Goal: Download file/media

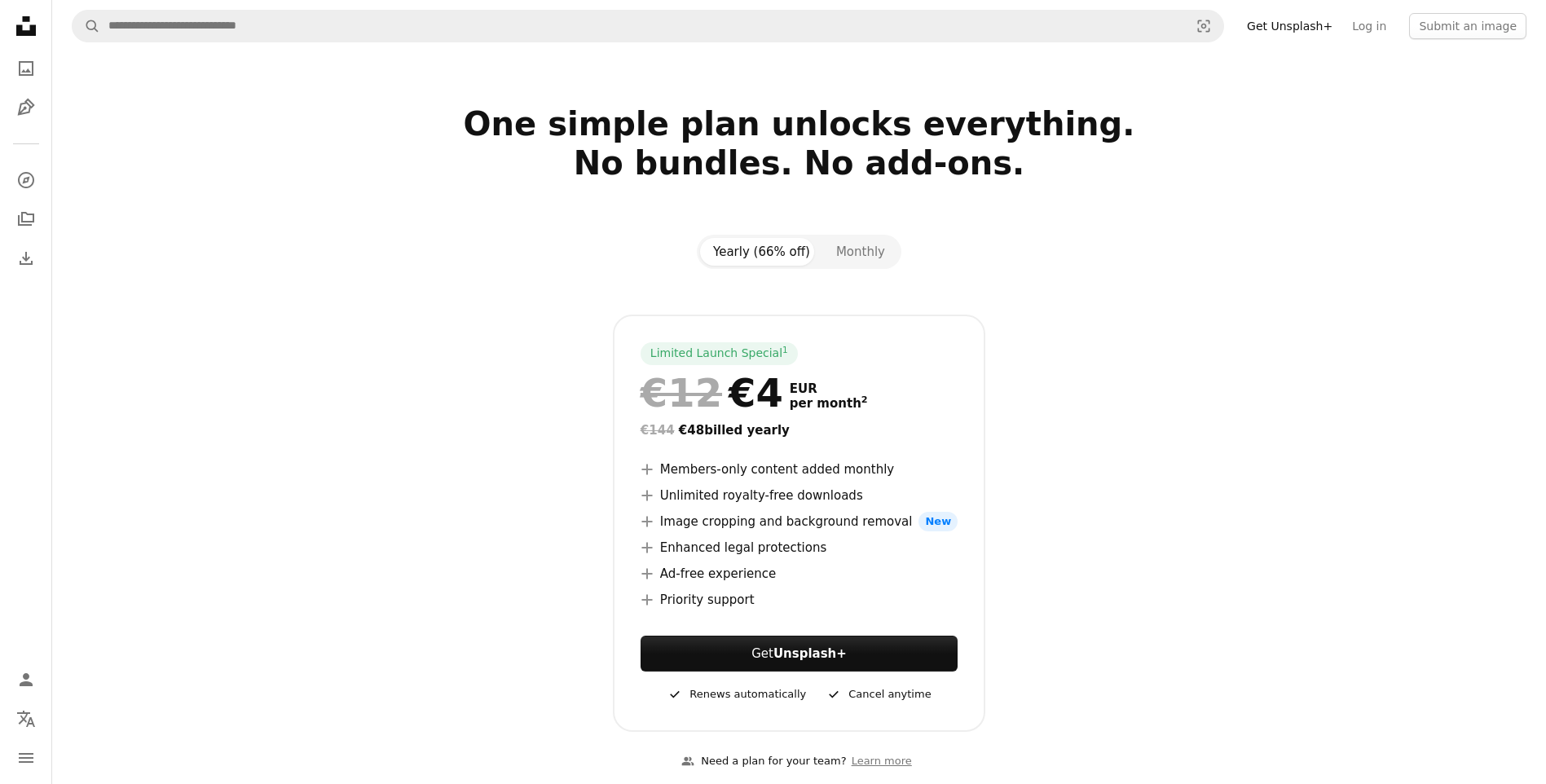
click at [1146, 290] on div at bounding box center [799, 292] width 1050 height 45
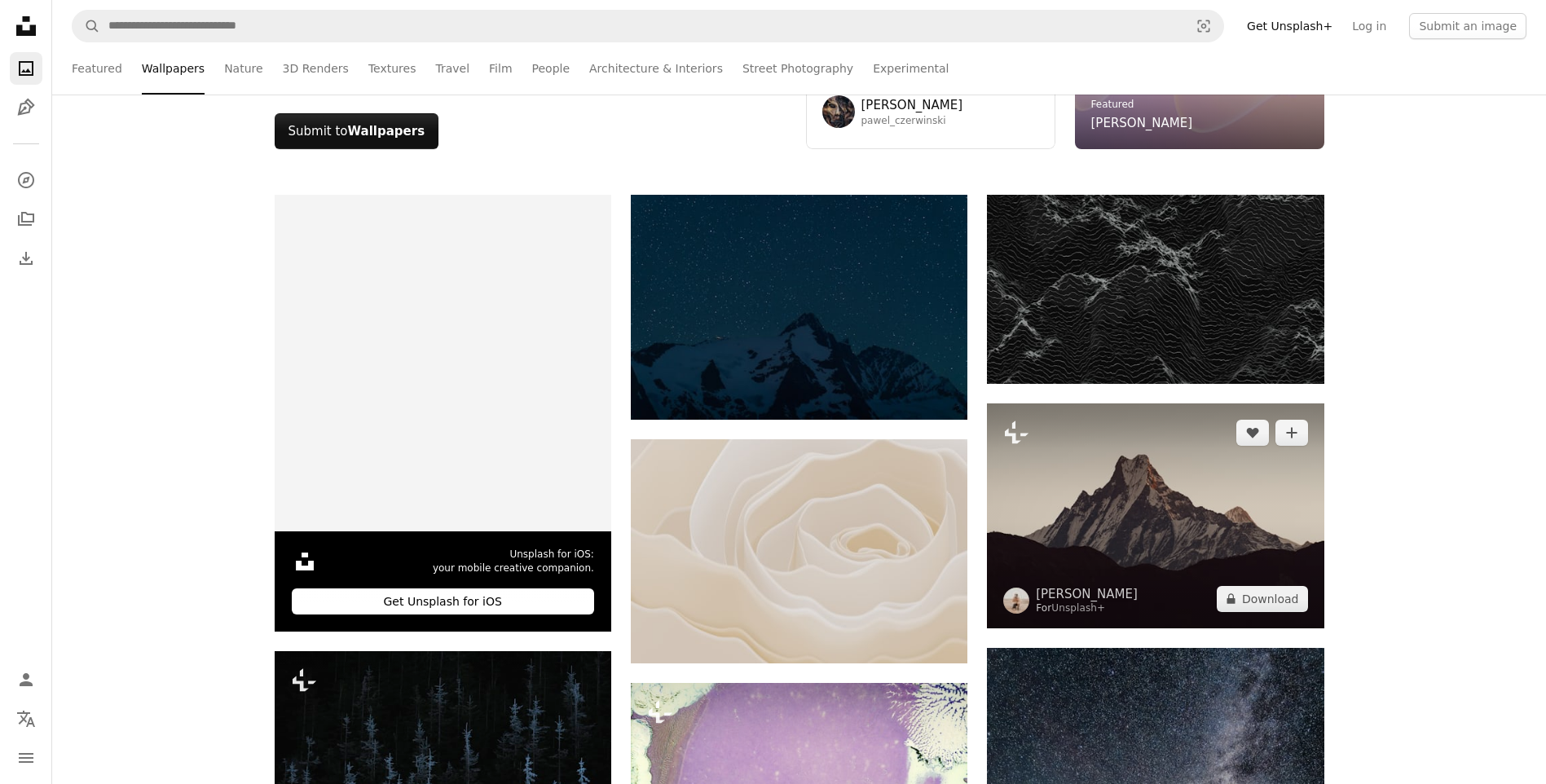
scroll to position [326, 0]
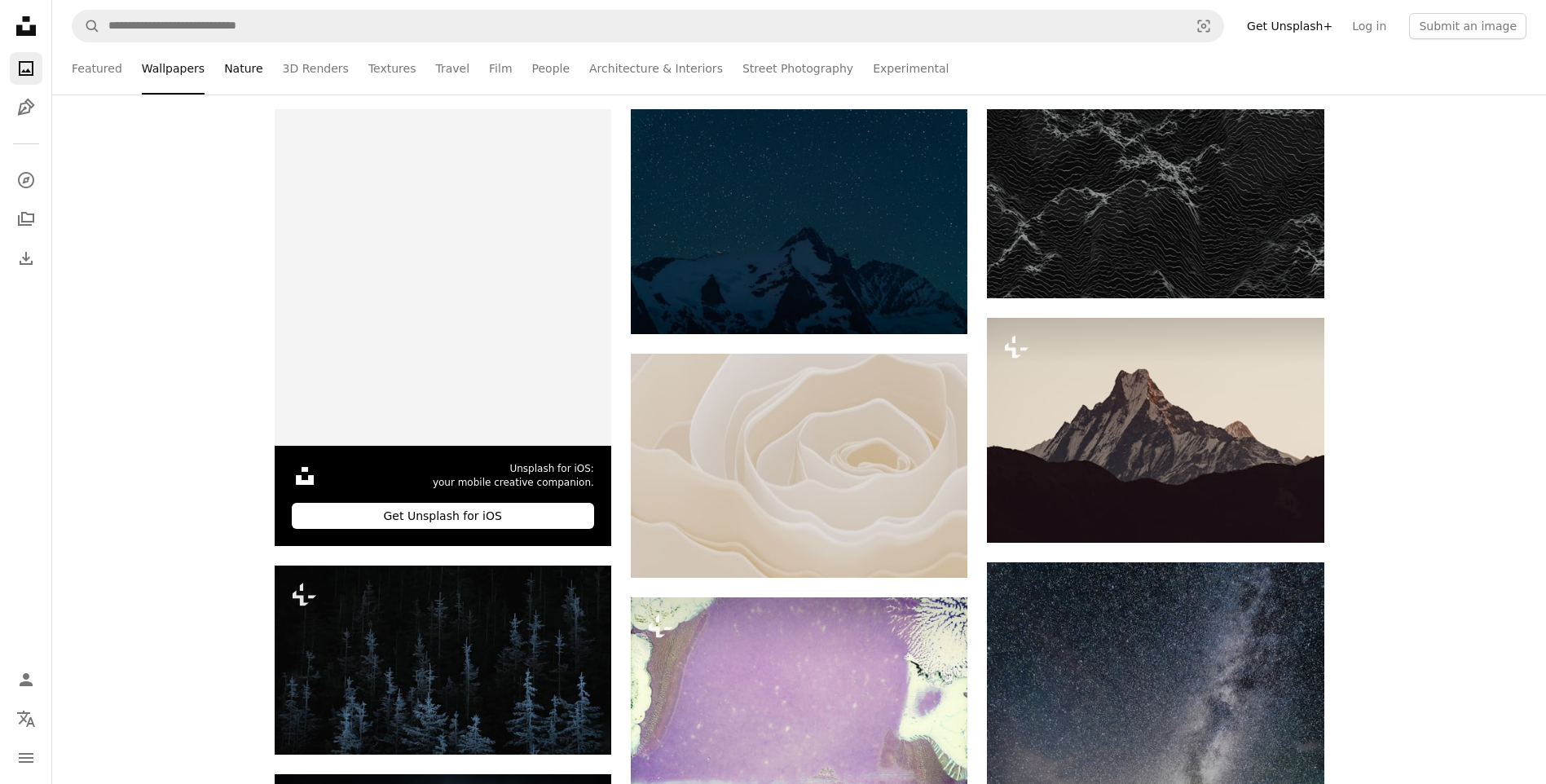
click at [228, 66] on link "Nature" at bounding box center [244, 68] width 39 height 52
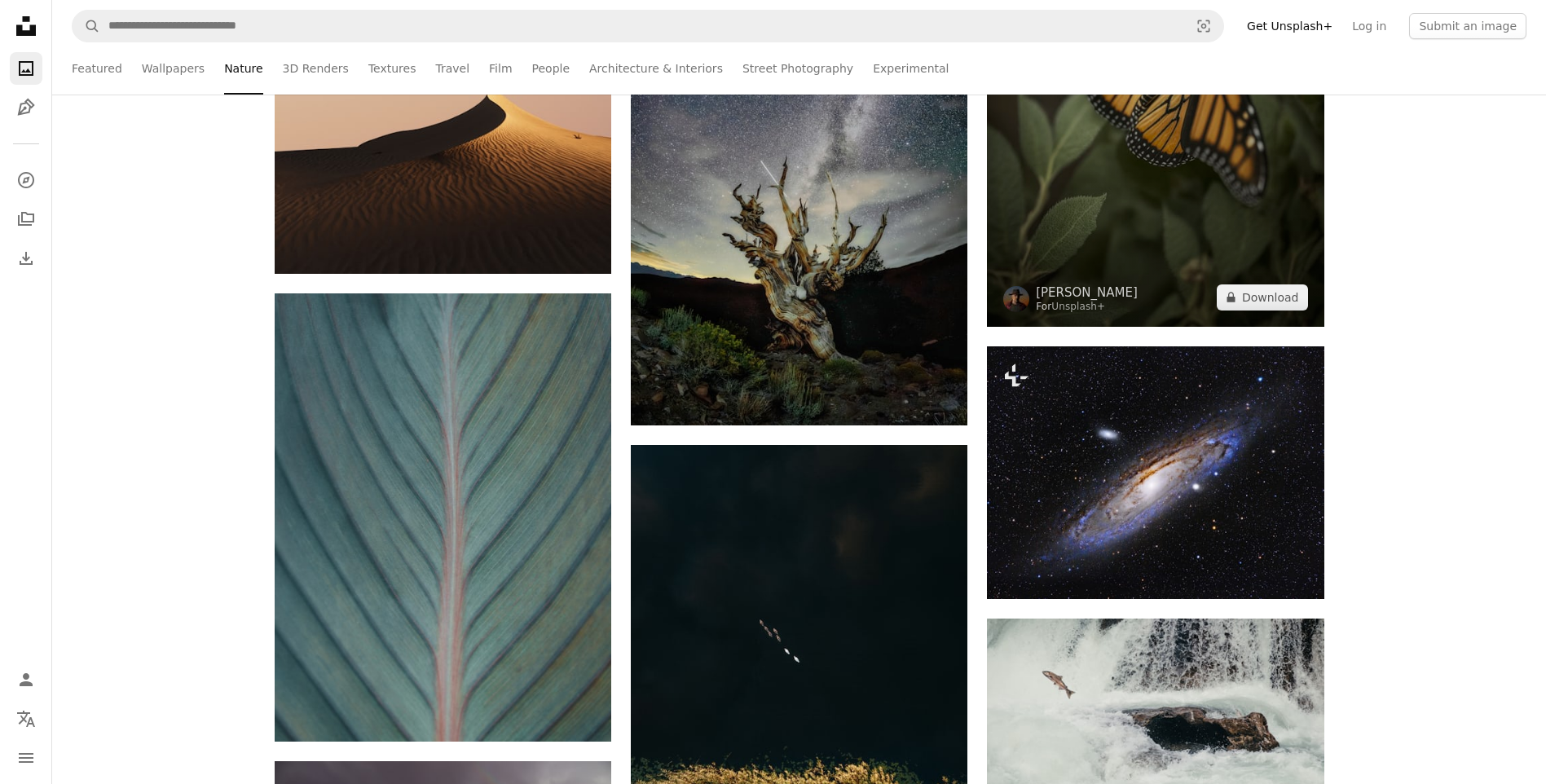
scroll to position [814, 0]
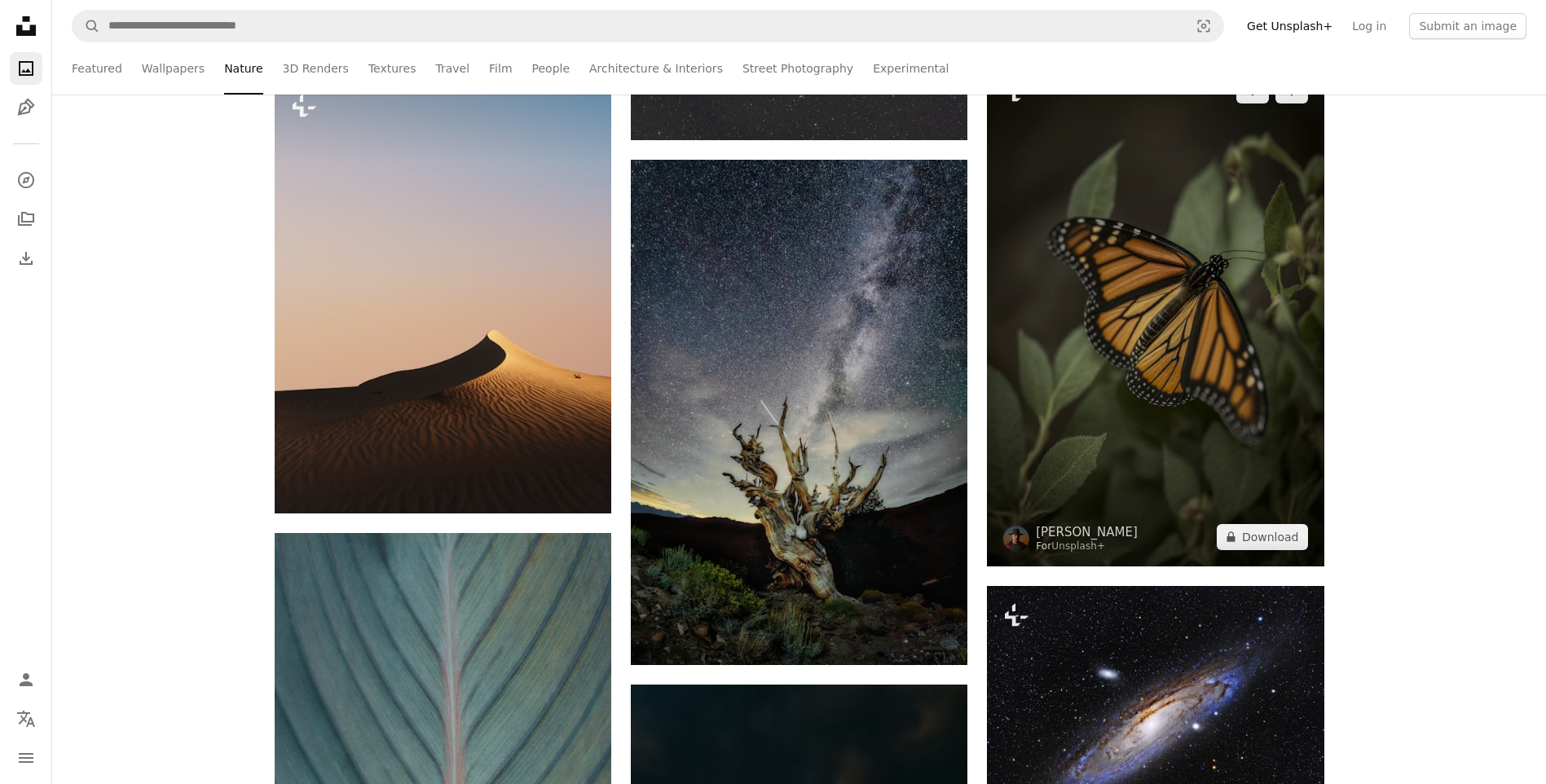
drag, startPoint x: 1197, startPoint y: 279, endPoint x: 1059, endPoint y: 218, distance: 150.9
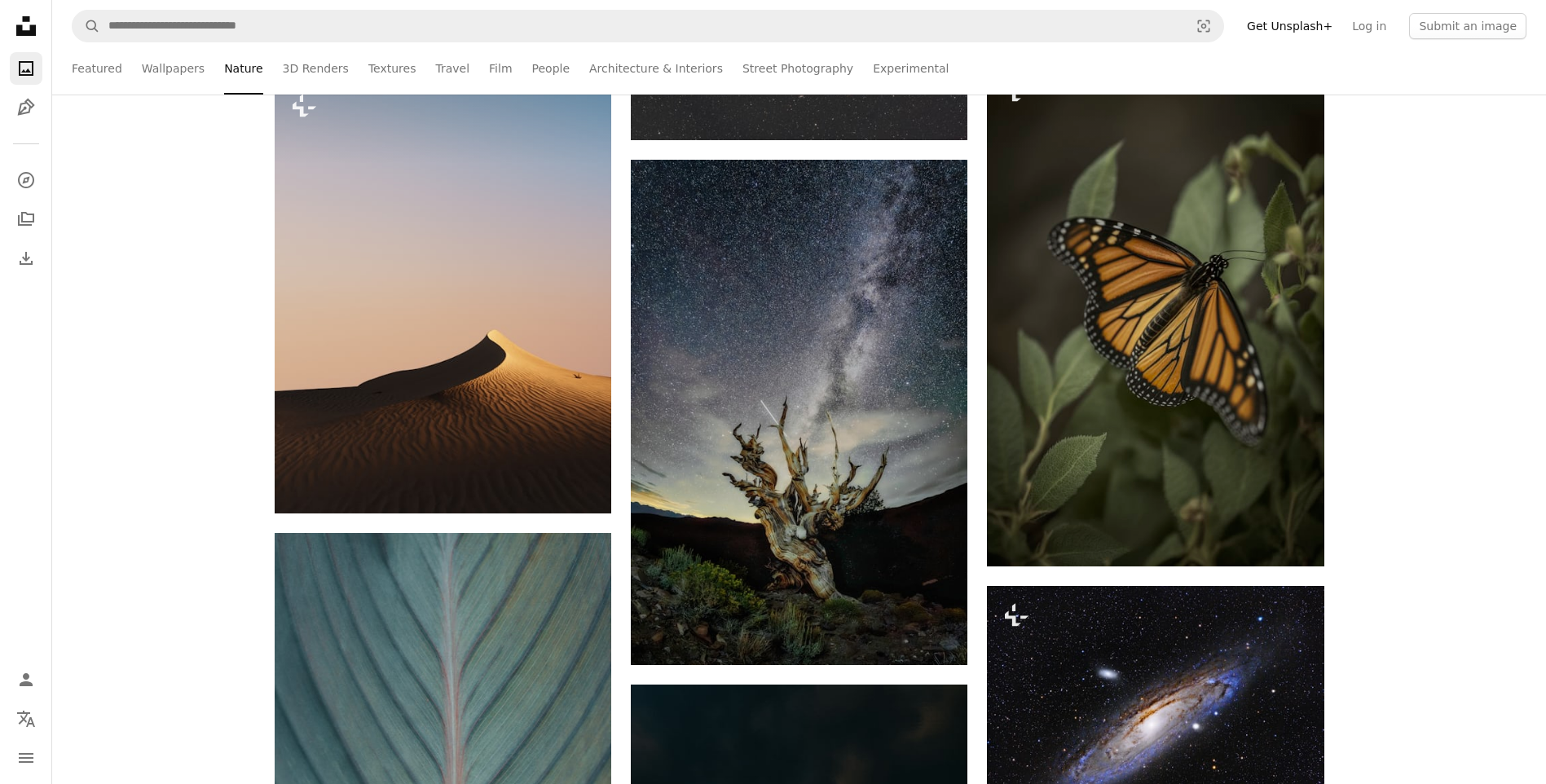
drag, startPoint x: 1084, startPoint y: 416, endPoint x: 1404, endPoint y: 295, distance: 342.1
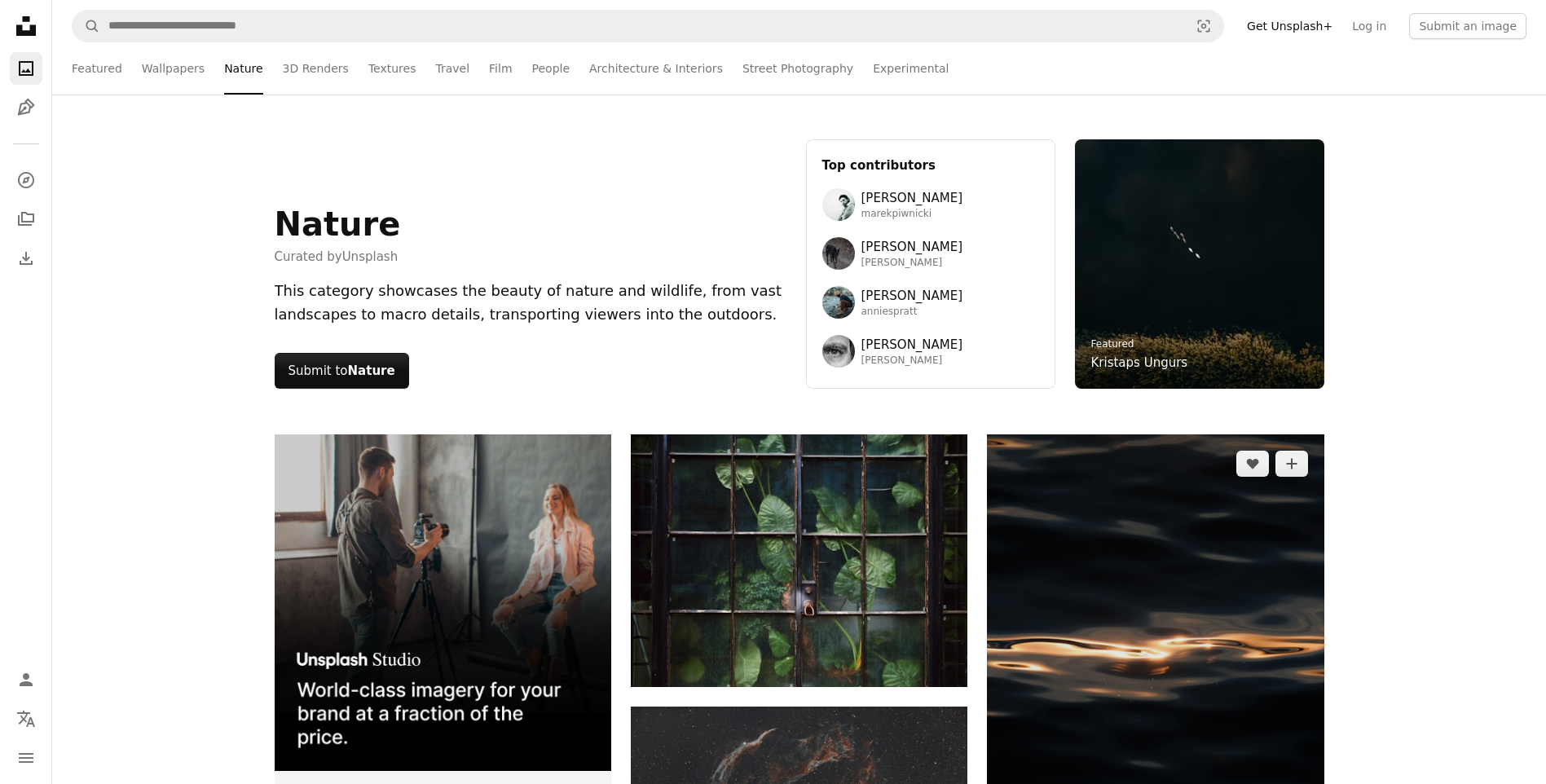
scroll to position [0, 0]
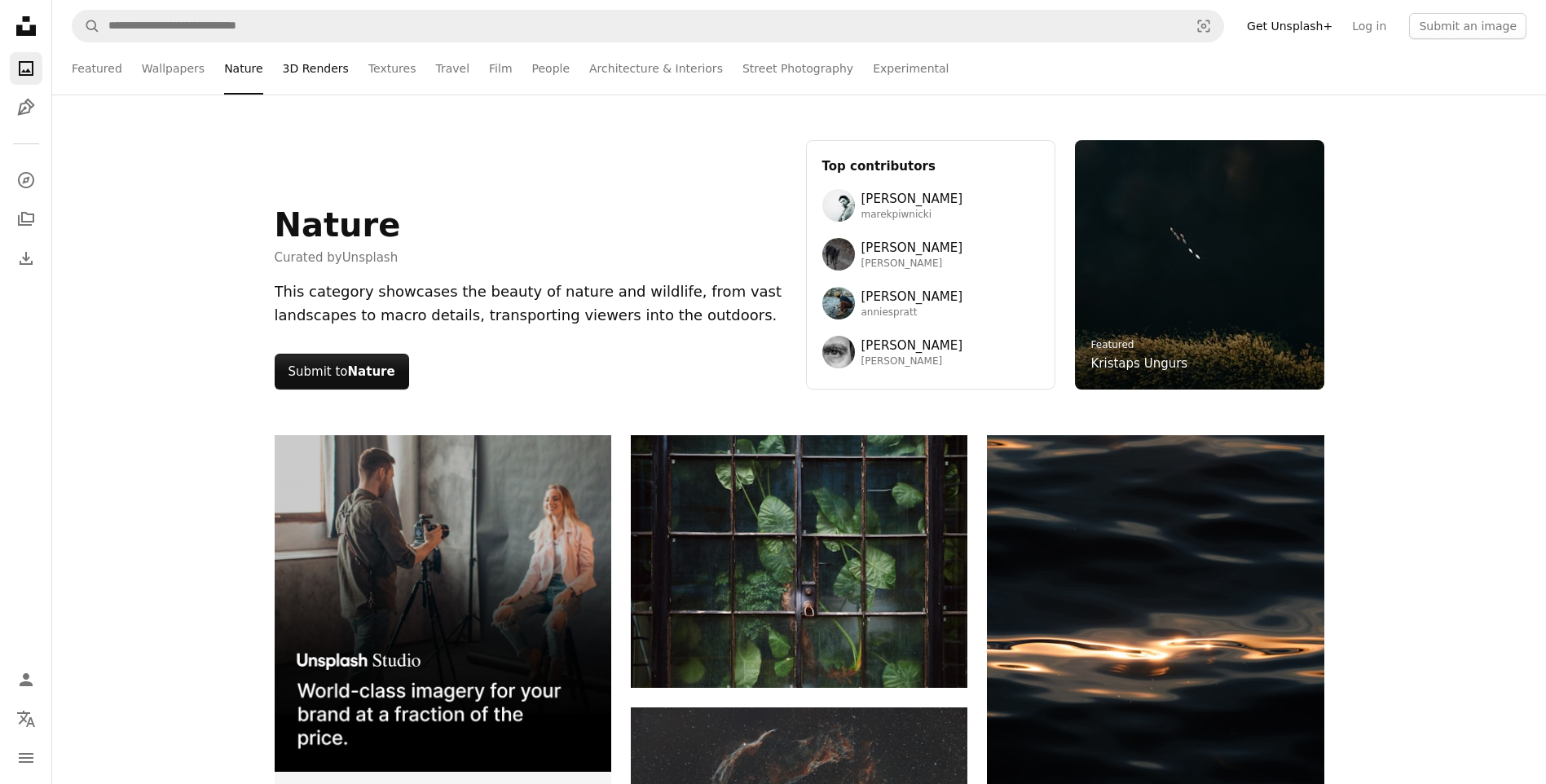
click at [299, 71] on link "3D Renders" at bounding box center [315, 68] width 66 height 52
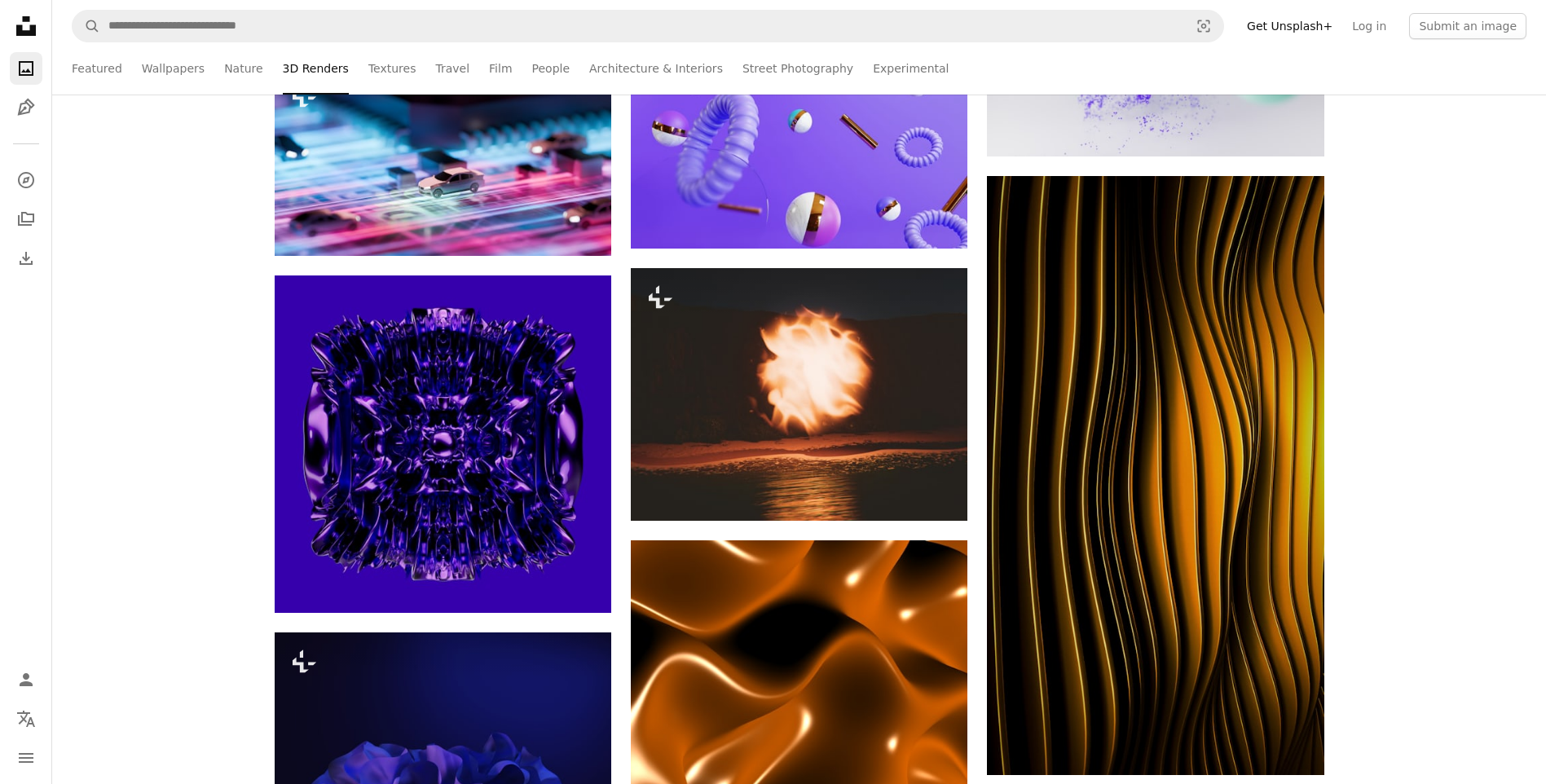
scroll to position [814, 0]
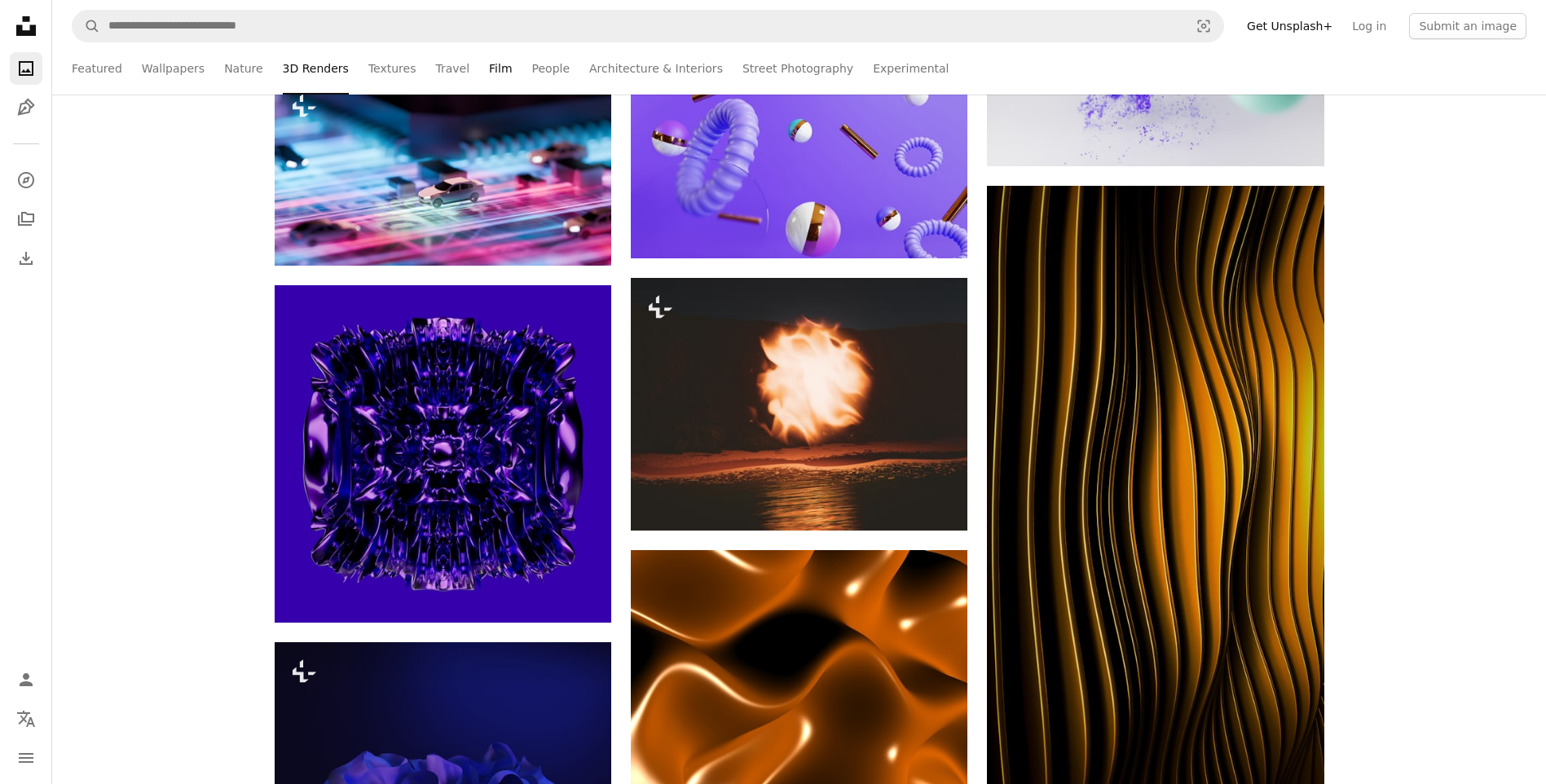
click at [489, 64] on link "Film" at bounding box center [500, 68] width 23 height 52
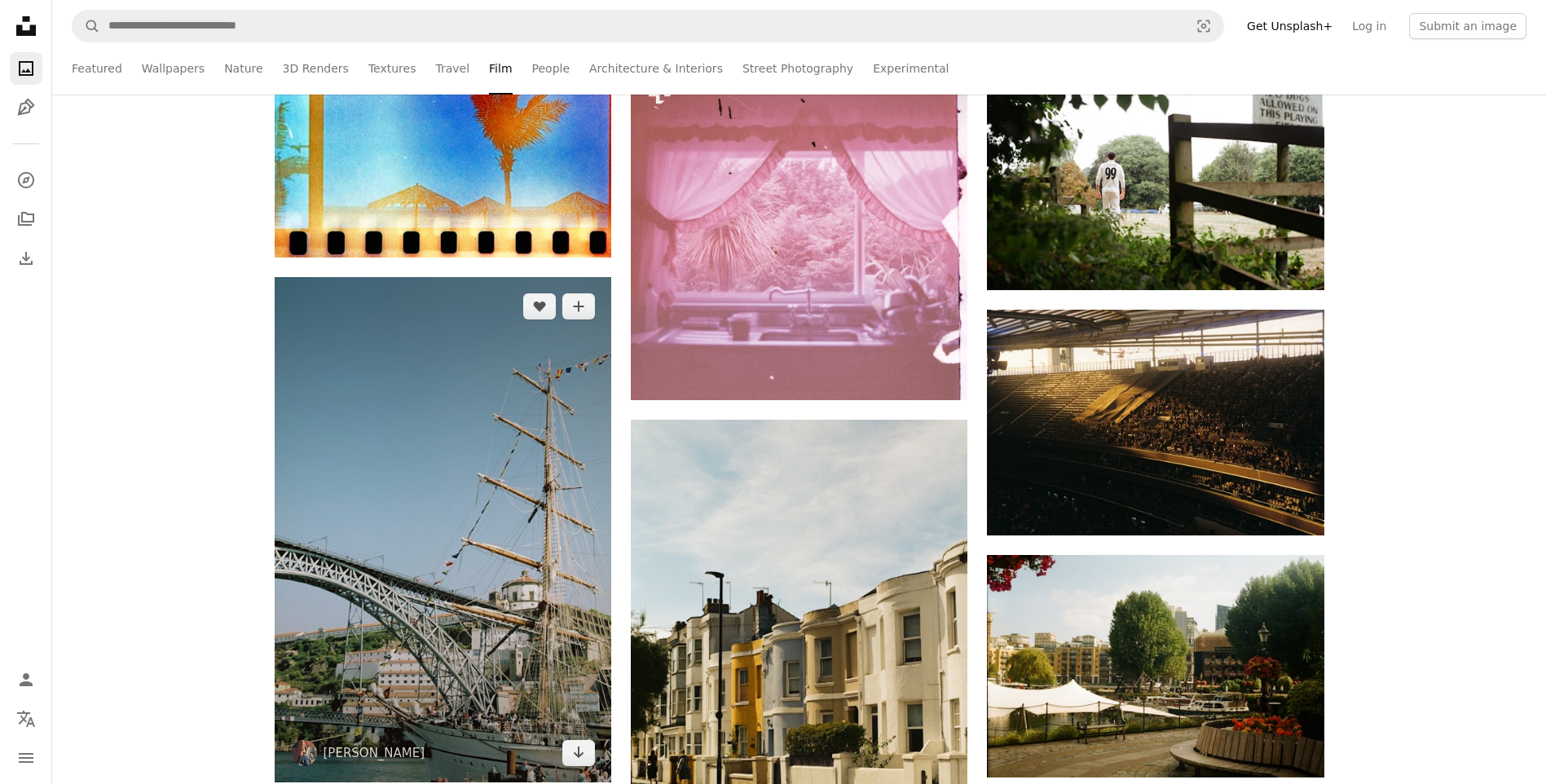
scroll to position [1140, 0]
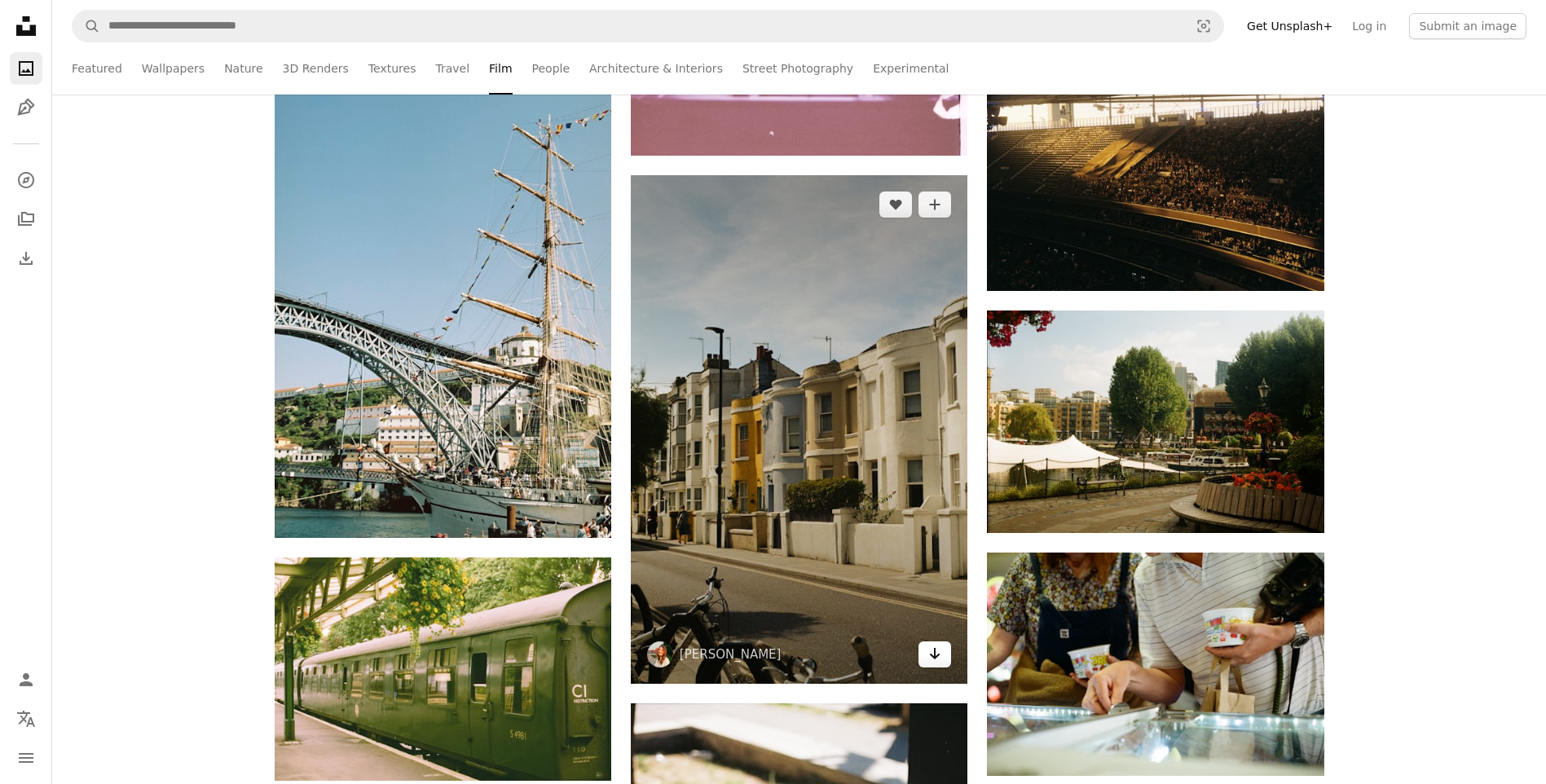
click at [939, 651] on icon "Arrow pointing down" at bounding box center [935, 653] width 13 height 19
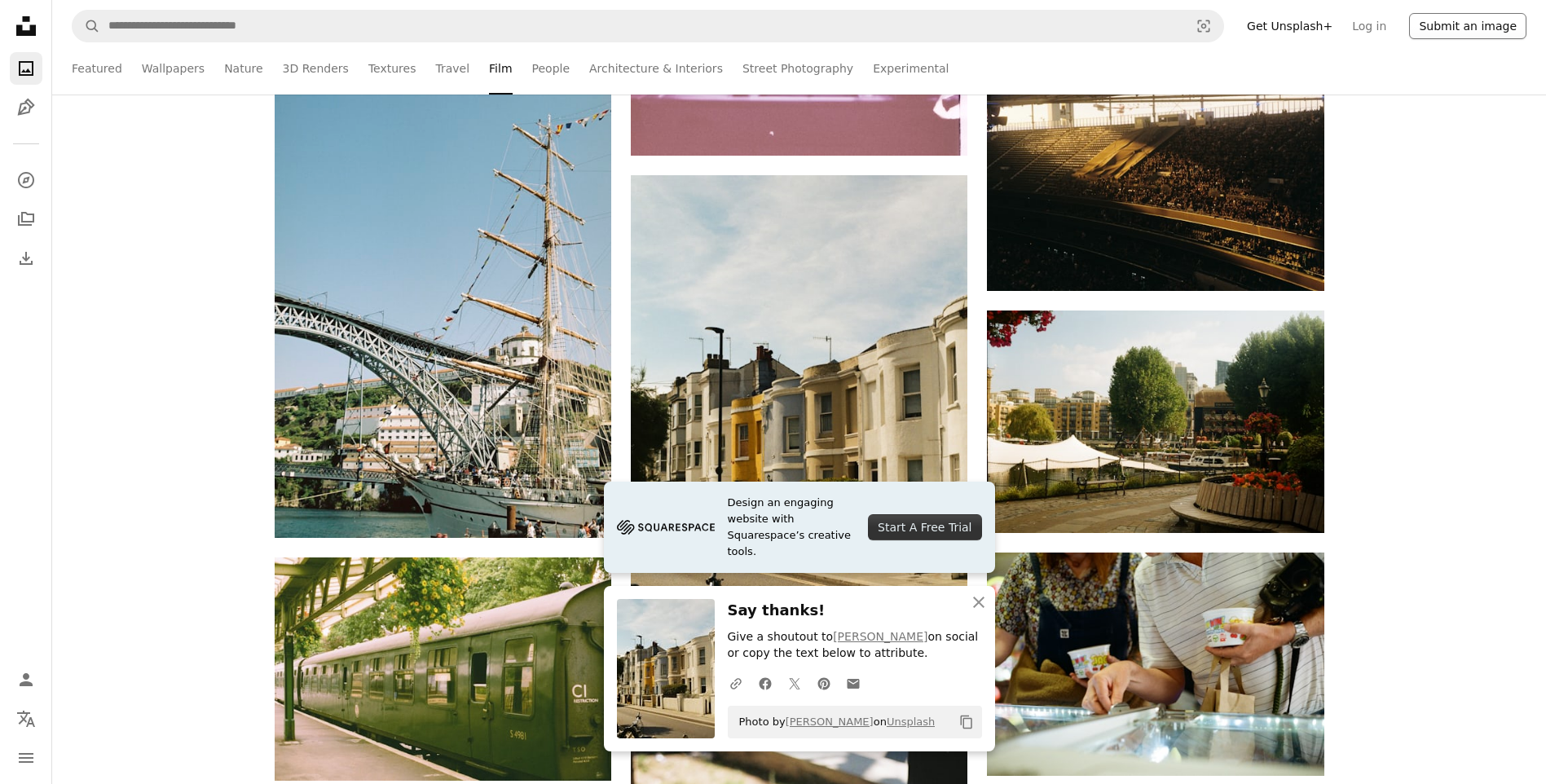
click at [1456, 24] on button "Submit an image" at bounding box center [1468, 26] width 118 height 26
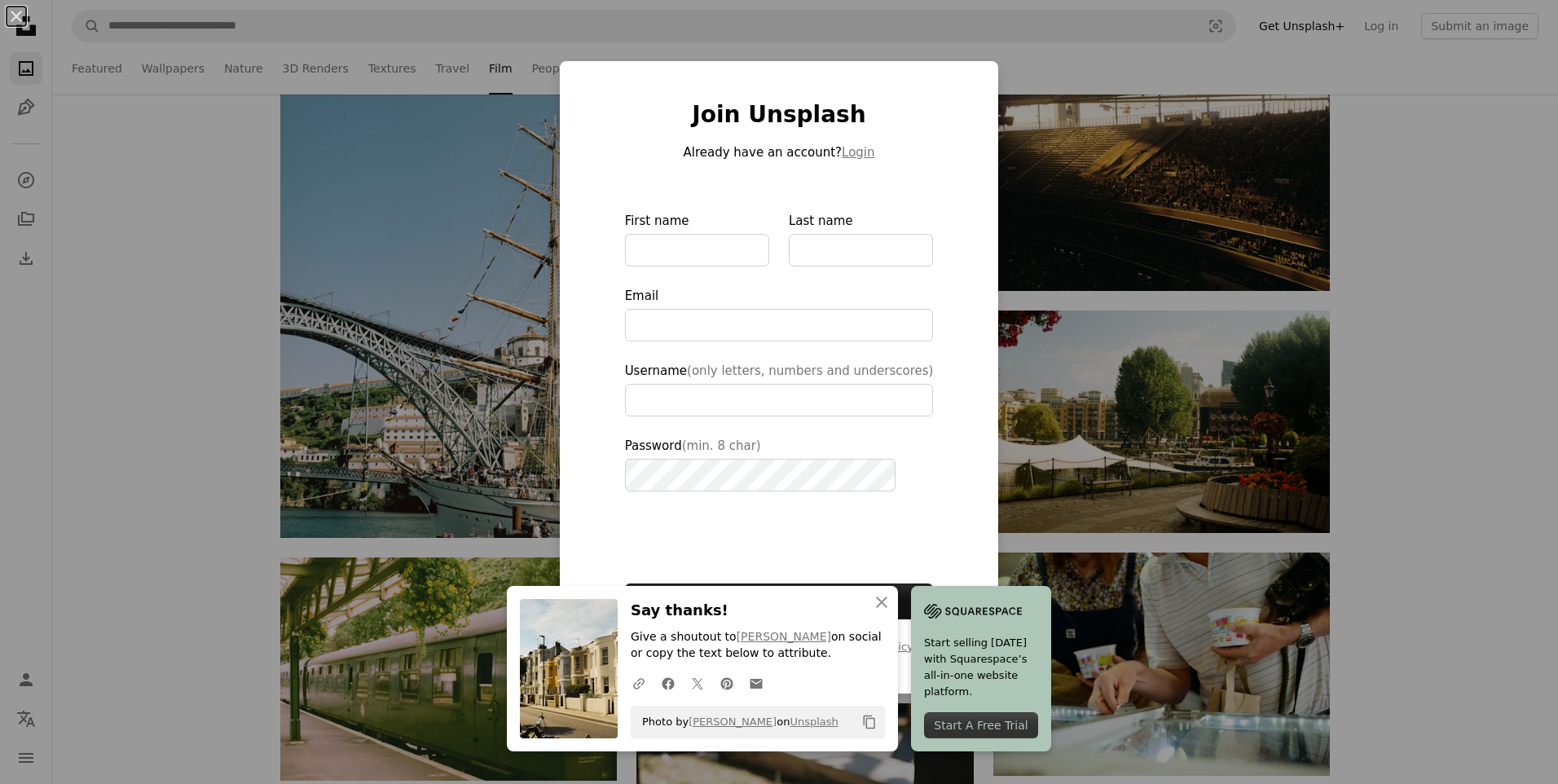
type input "**********"
click at [1376, 425] on div "An X shape An X shape Close Say thanks! Give a shoutout to [PERSON_NAME] on soc…" at bounding box center [779, 392] width 1558 height 784
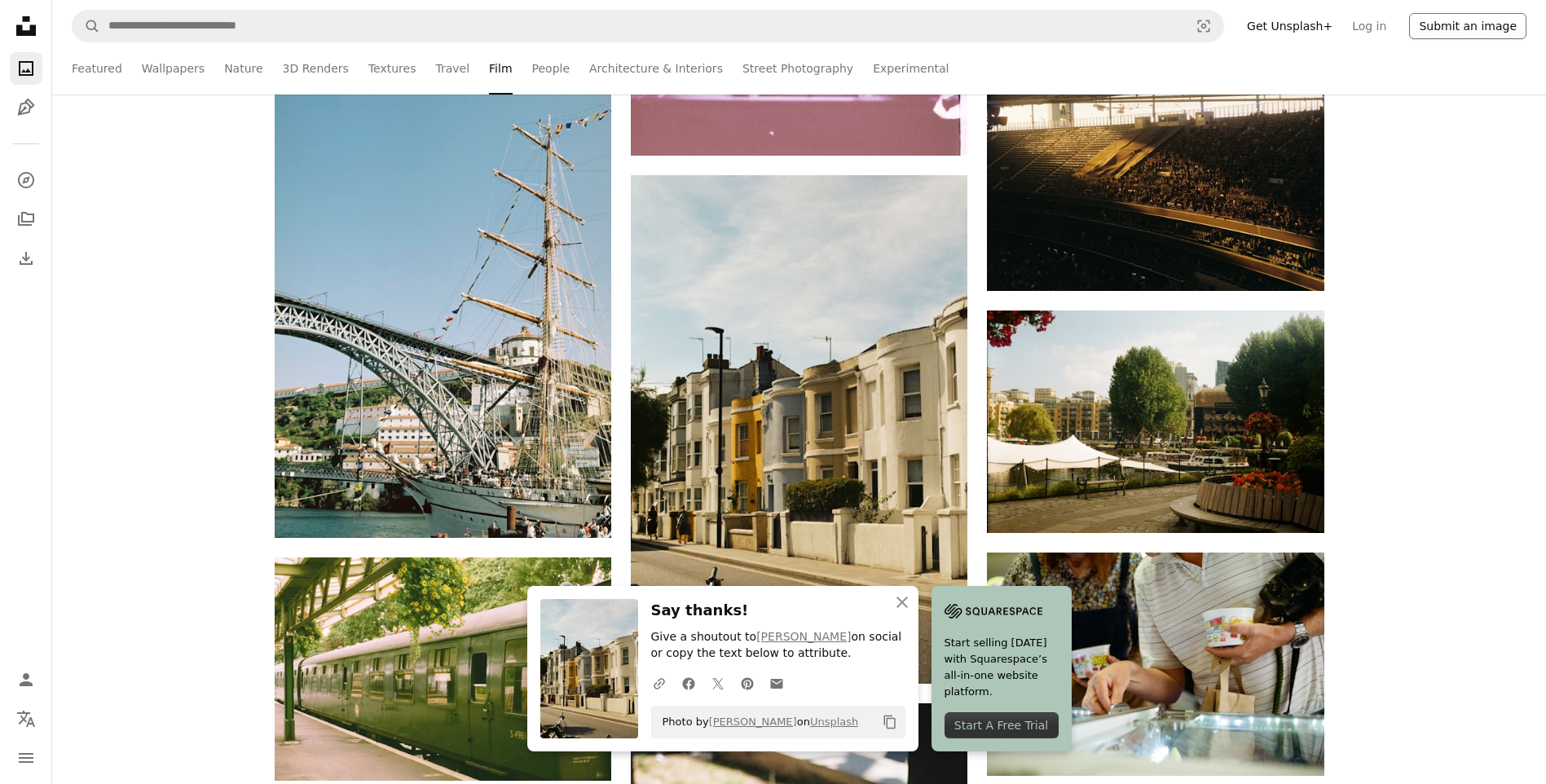
click at [1481, 24] on button "Submit an image" at bounding box center [1468, 26] width 118 height 26
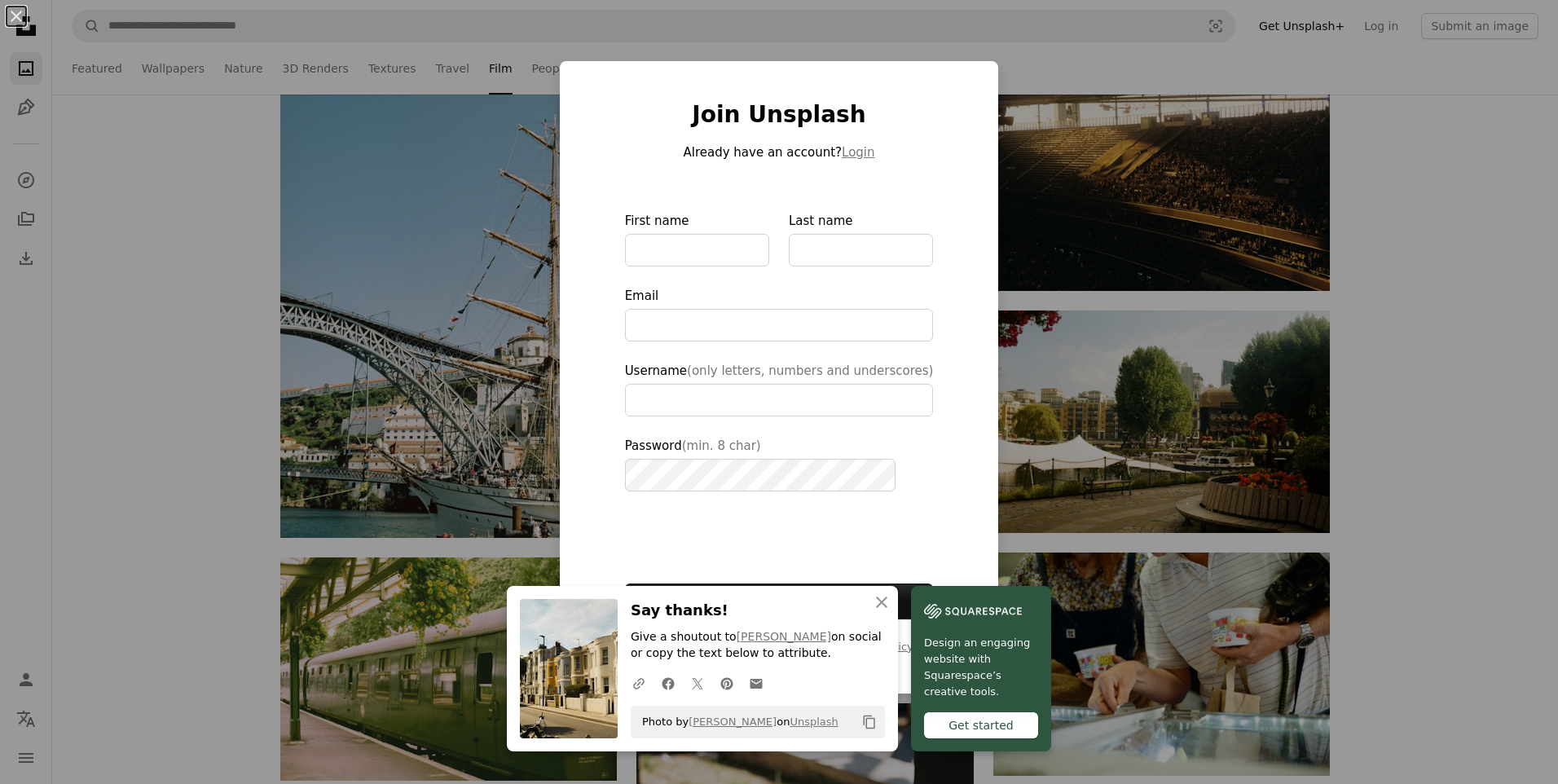
click at [1482, 261] on div "An X shape An X shape Close Say thanks! Give a shoutout to [PERSON_NAME] on soc…" at bounding box center [779, 392] width 1558 height 784
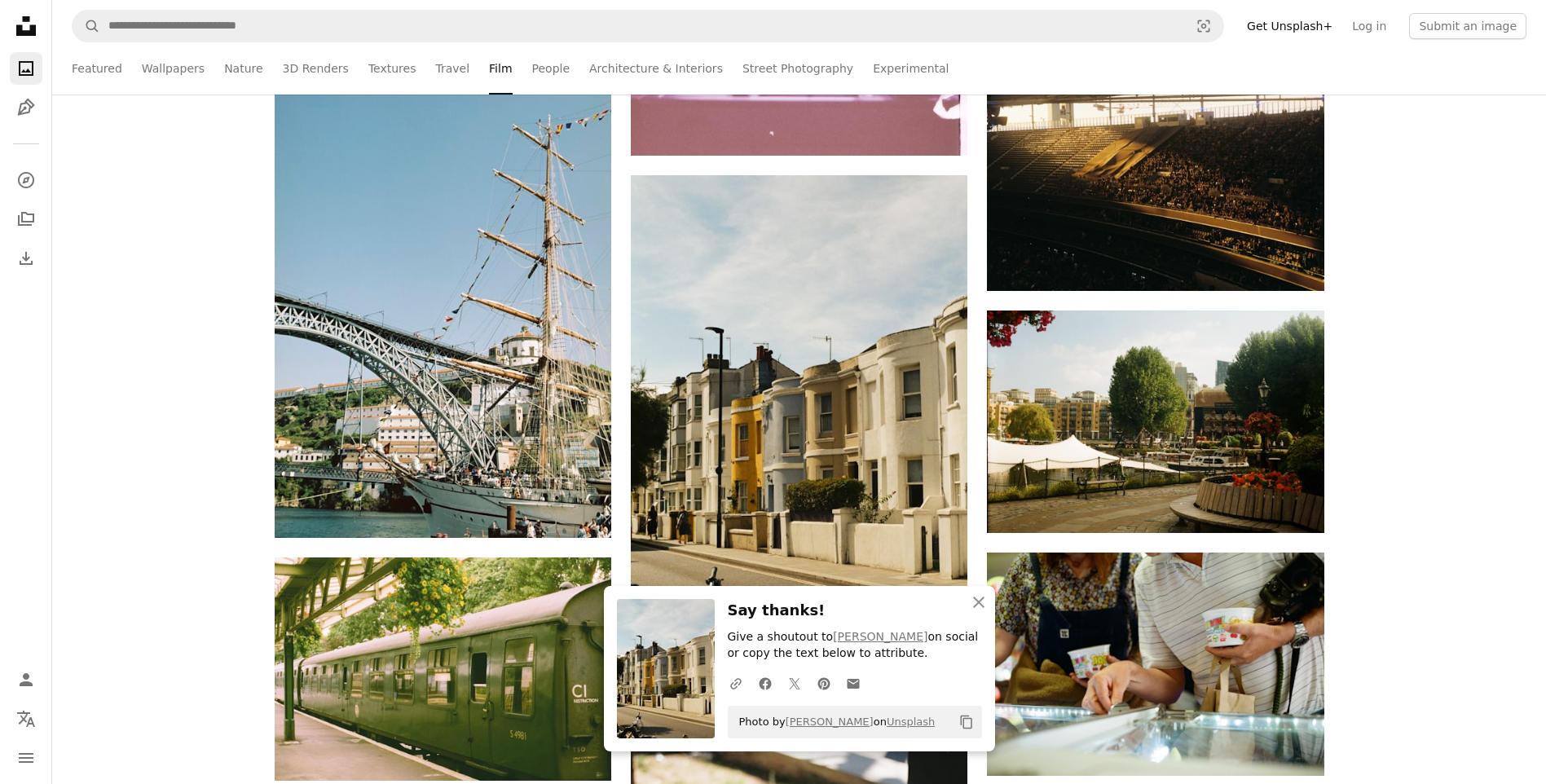
click at [1294, 27] on link "Get Unsplash+" at bounding box center [1290, 26] width 105 height 26
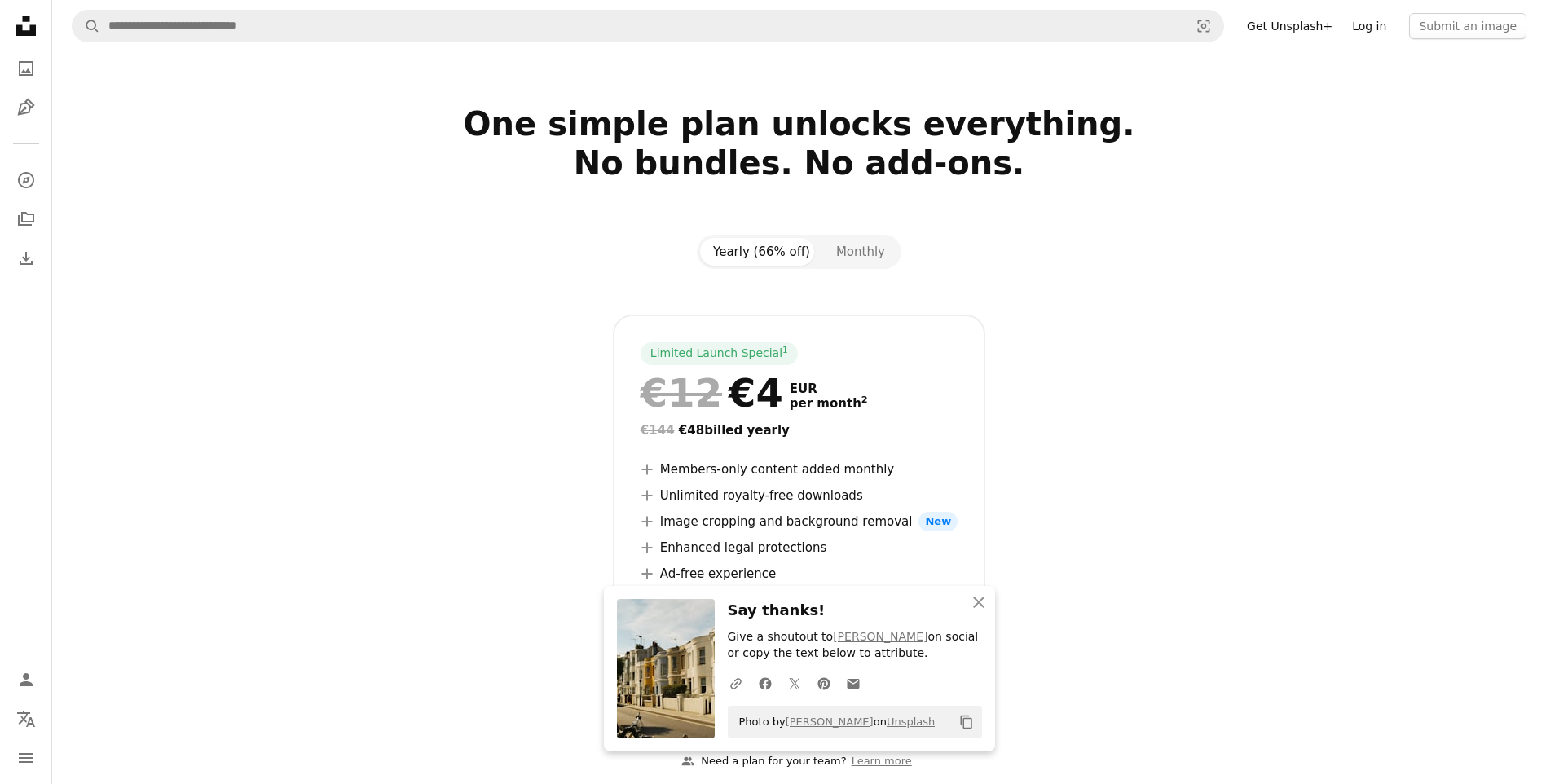
click at [1380, 24] on link "Log in" at bounding box center [1369, 26] width 54 height 26
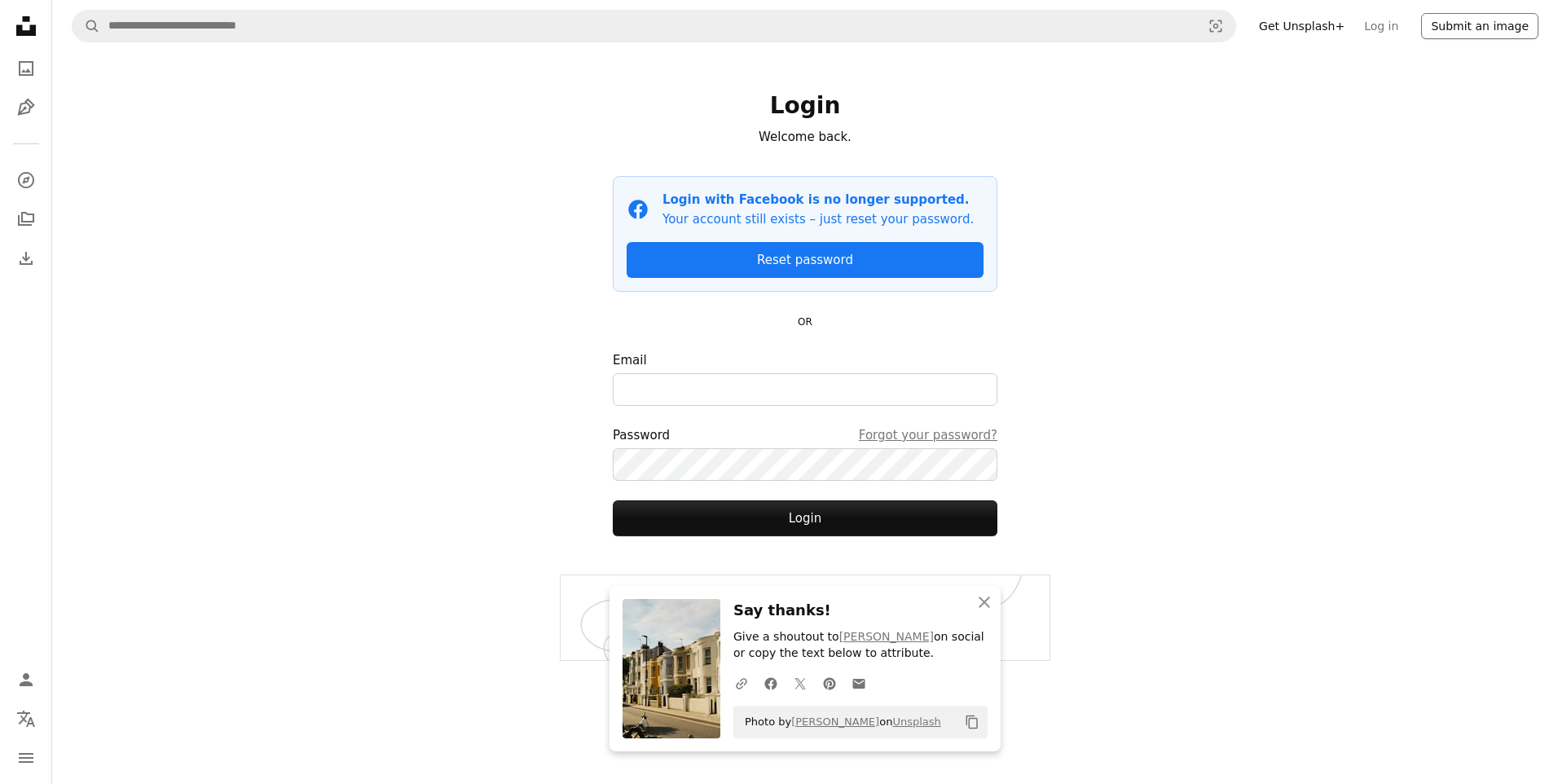
click at [1476, 20] on button "Submit an image" at bounding box center [1480, 26] width 118 height 26
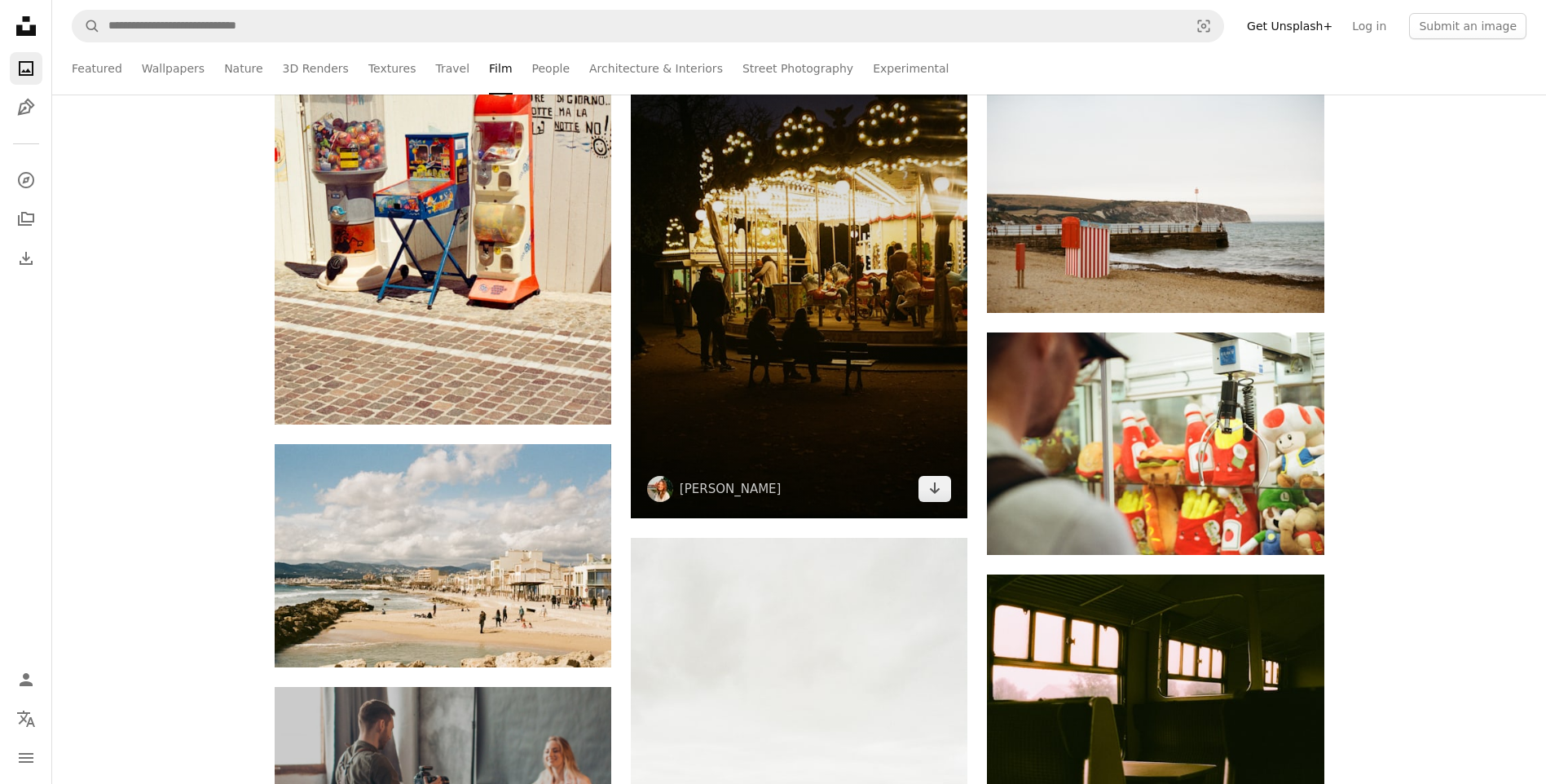
scroll to position [4154, 0]
